Goal: Information Seeking & Learning: Learn about a topic

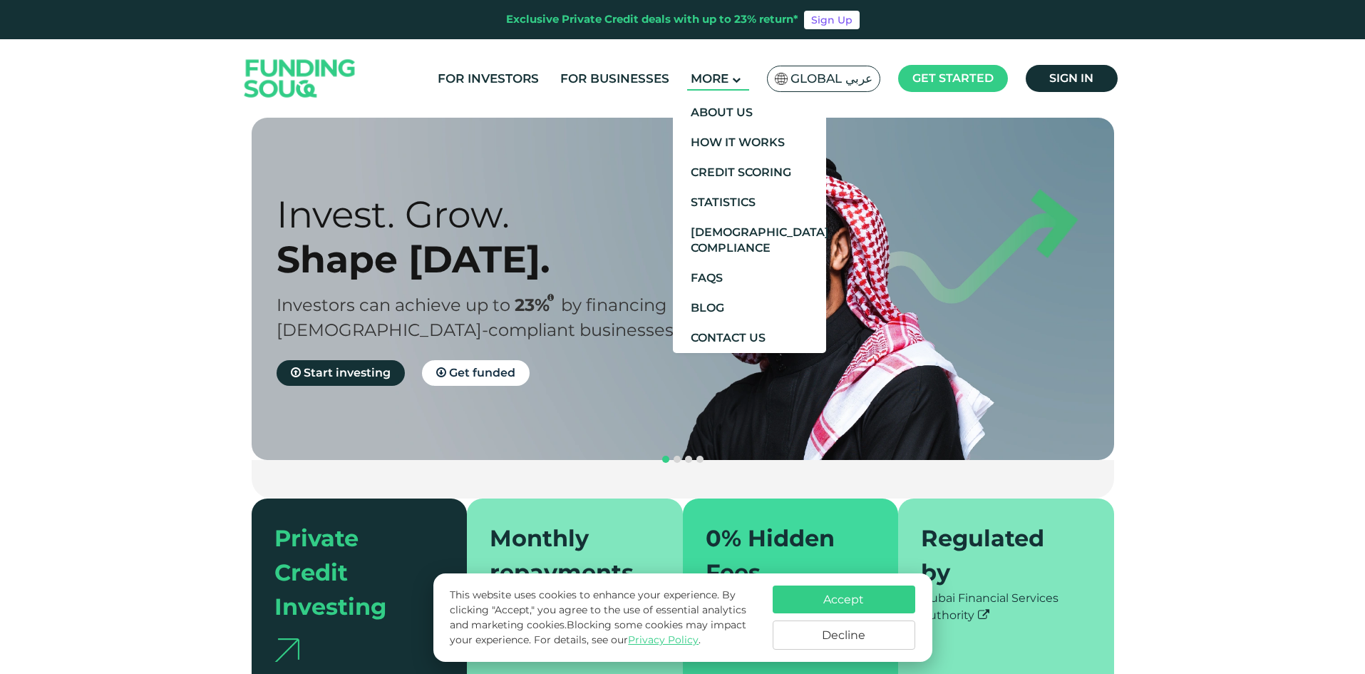
click at [741, 80] on icon at bounding box center [736, 80] width 9 height 9
click at [738, 115] on link "About Us" at bounding box center [749, 113] width 153 height 30
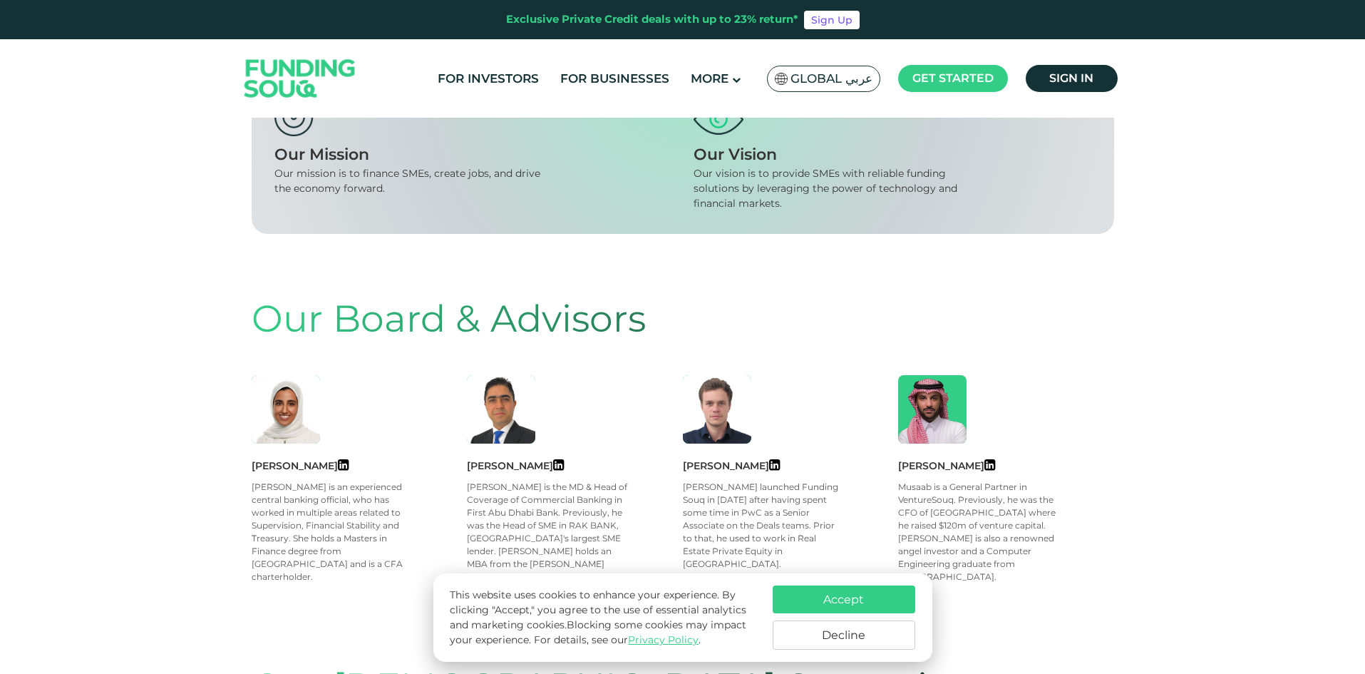
scroll to position [570, 0]
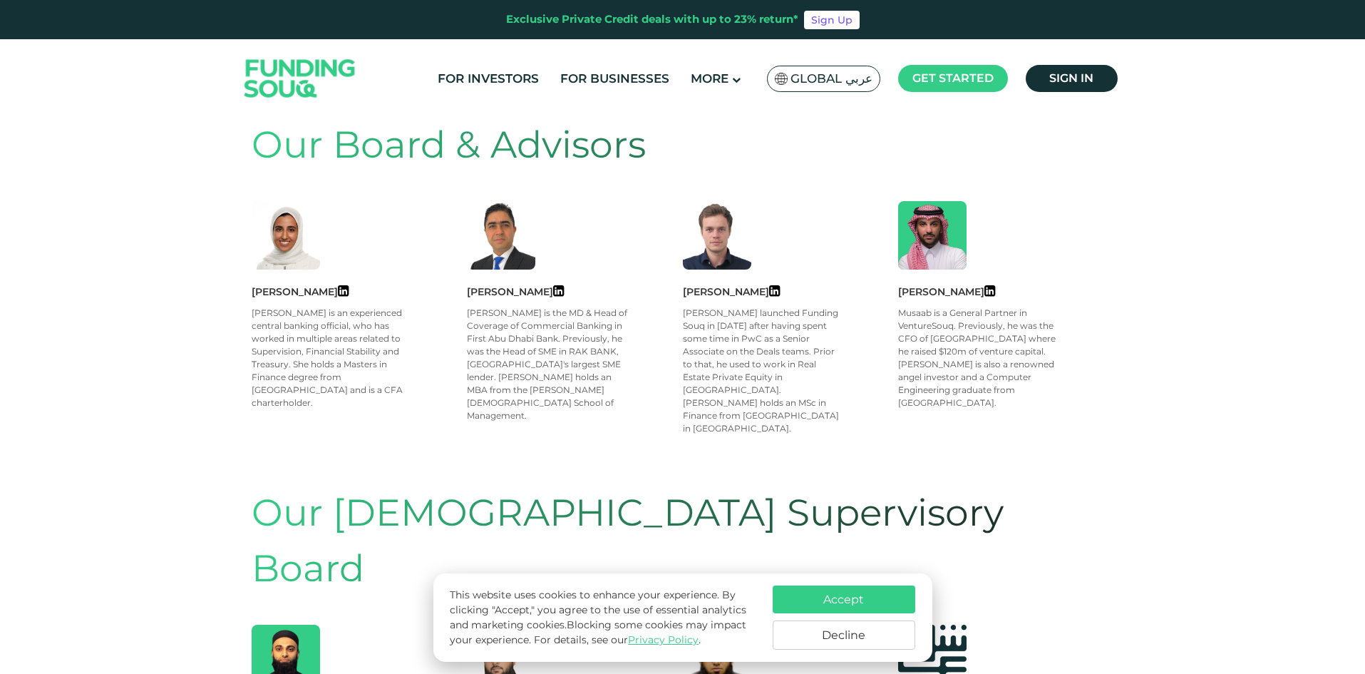
click at [853, 637] on button "Decline" at bounding box center [844, 634] width 143 height 29
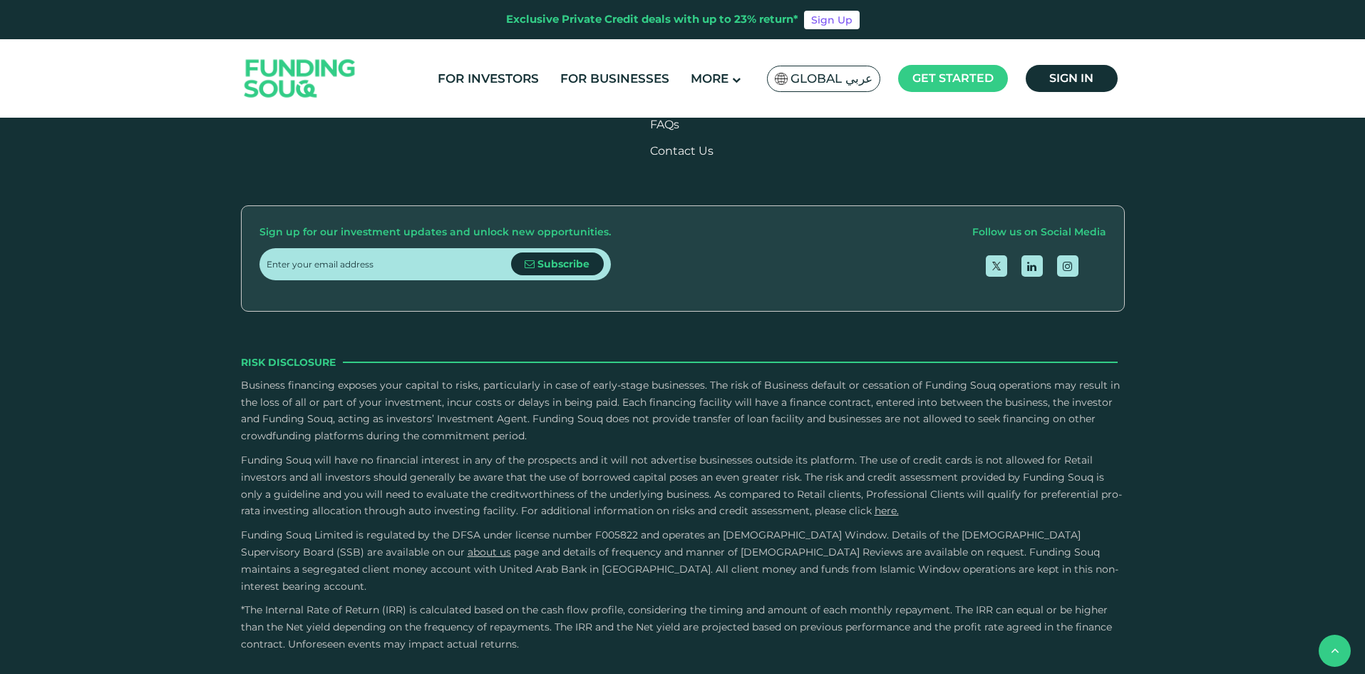
scroll to position [2210, 0]
